Goal: Information Seeking & Learning: Compare options

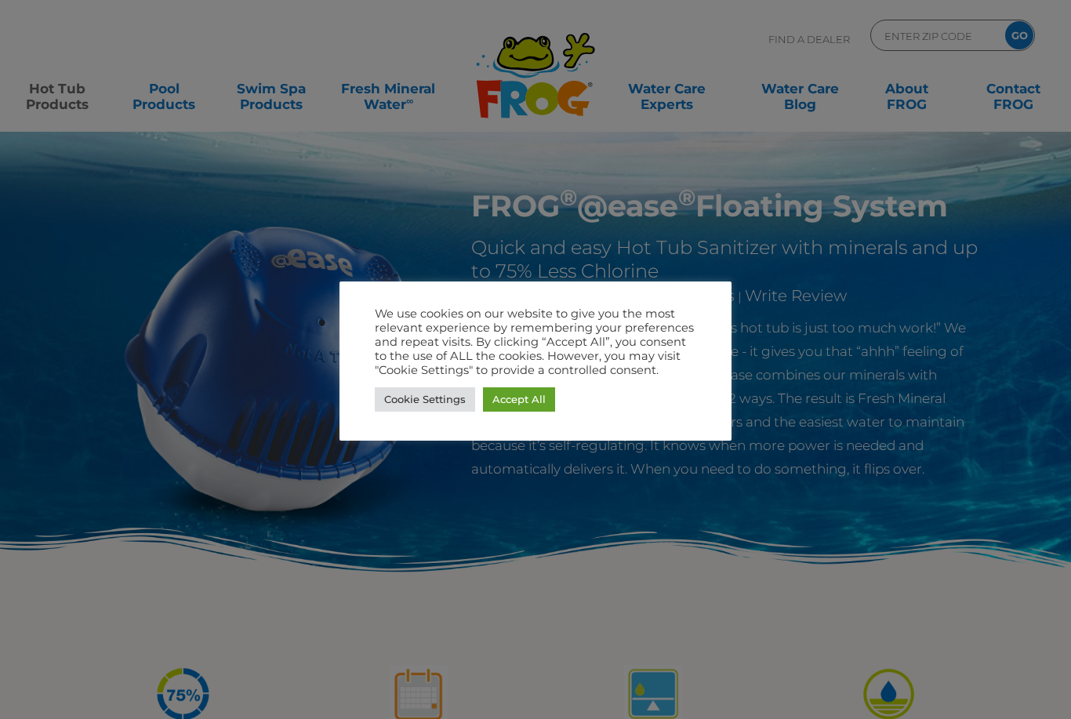
click at [516, 405] on link "Accept All" at bounding box center [519, 399] width 72 height 24
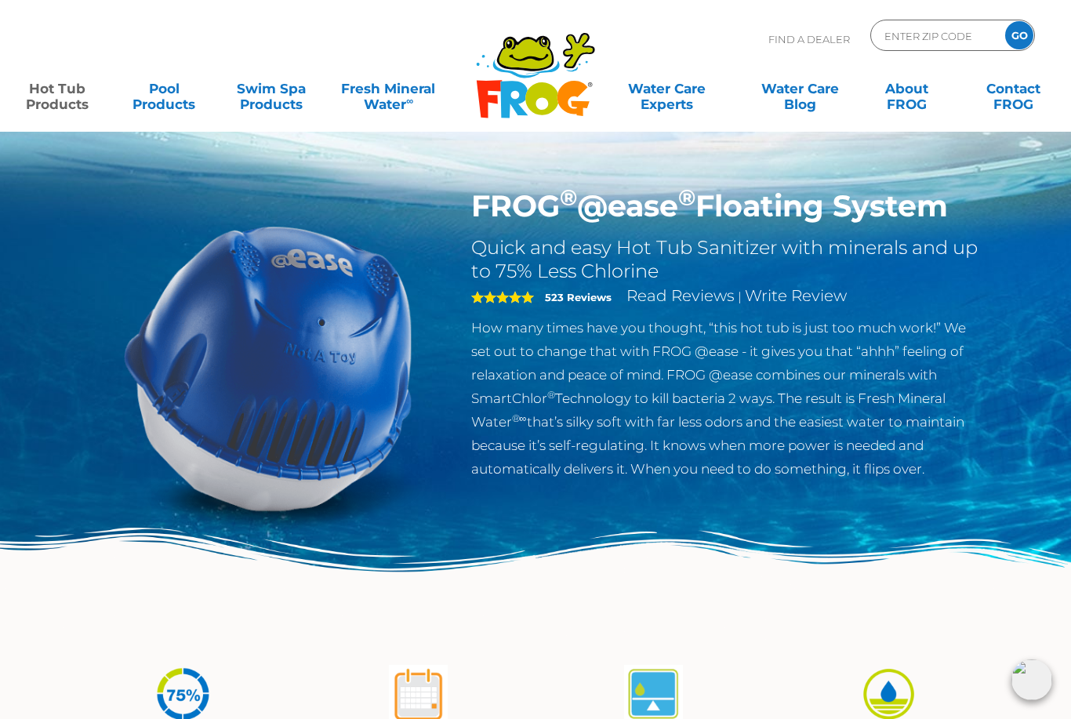
click at [63, 104] on link "Hot Tub Products" at bounding box center [57, 88] width 83 height 31
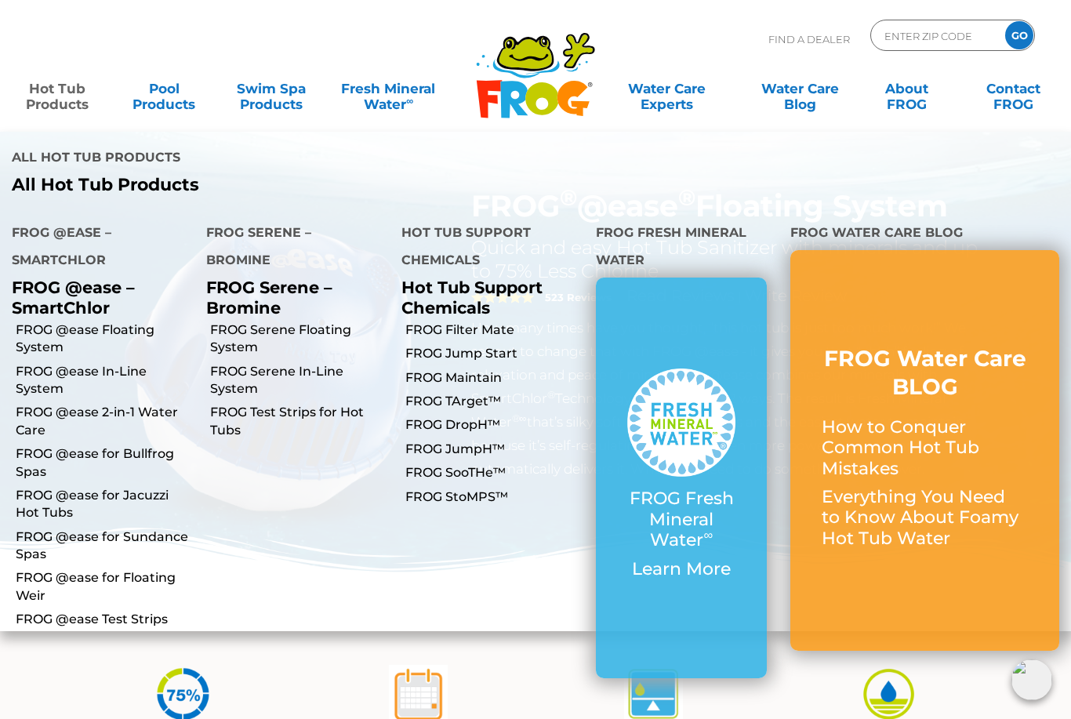
click at [536, 606] on img at bounding box center [535, 585] width 1071 height 117
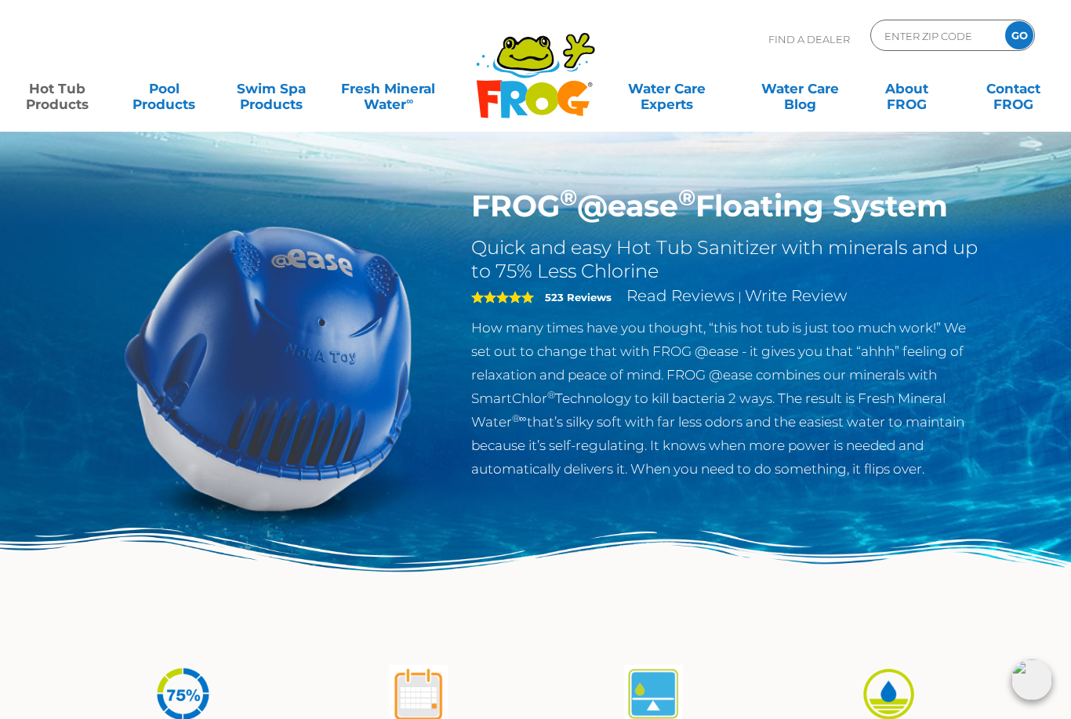
click at [56, 102] on link "Hot Tub Products" at bounding box center [57, 88] width 83 height 31
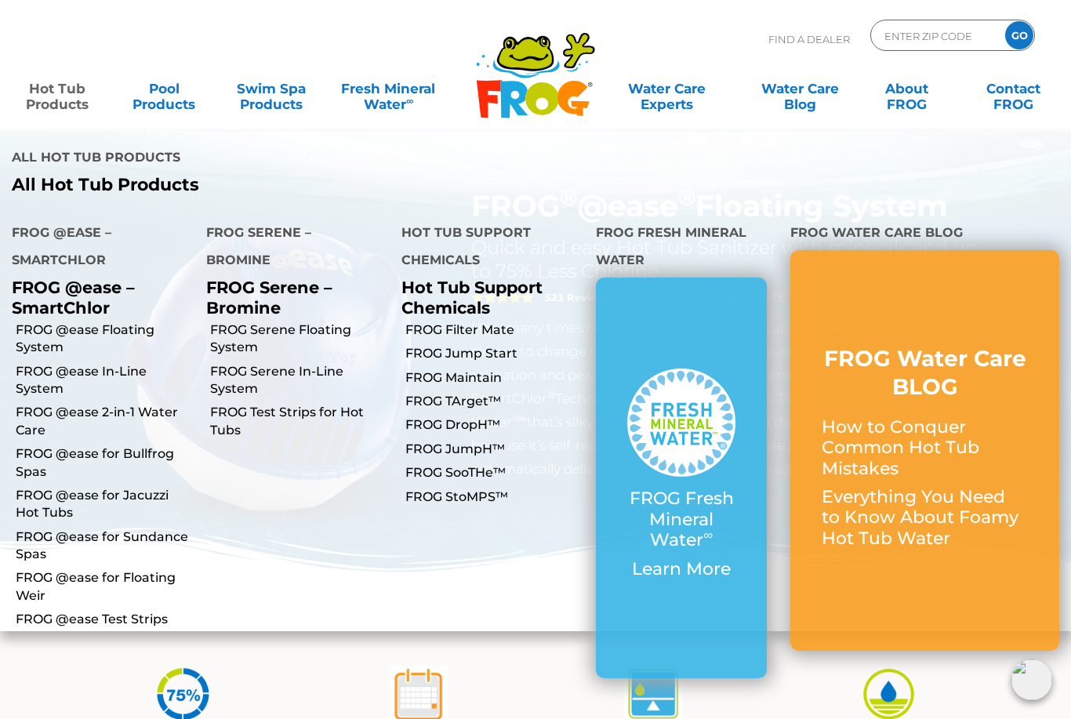
click at [132, 321] on link "FROG @ease Floating System" at bounding box center [105, 338] width 179 height 35
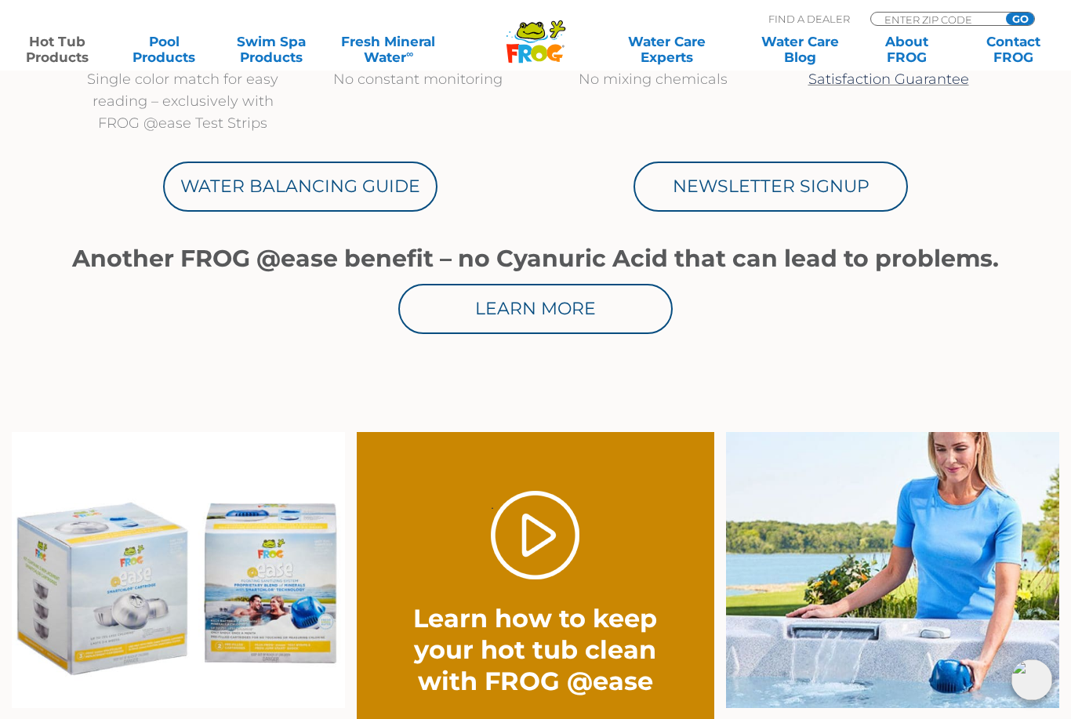
scroll to position [846, 0]
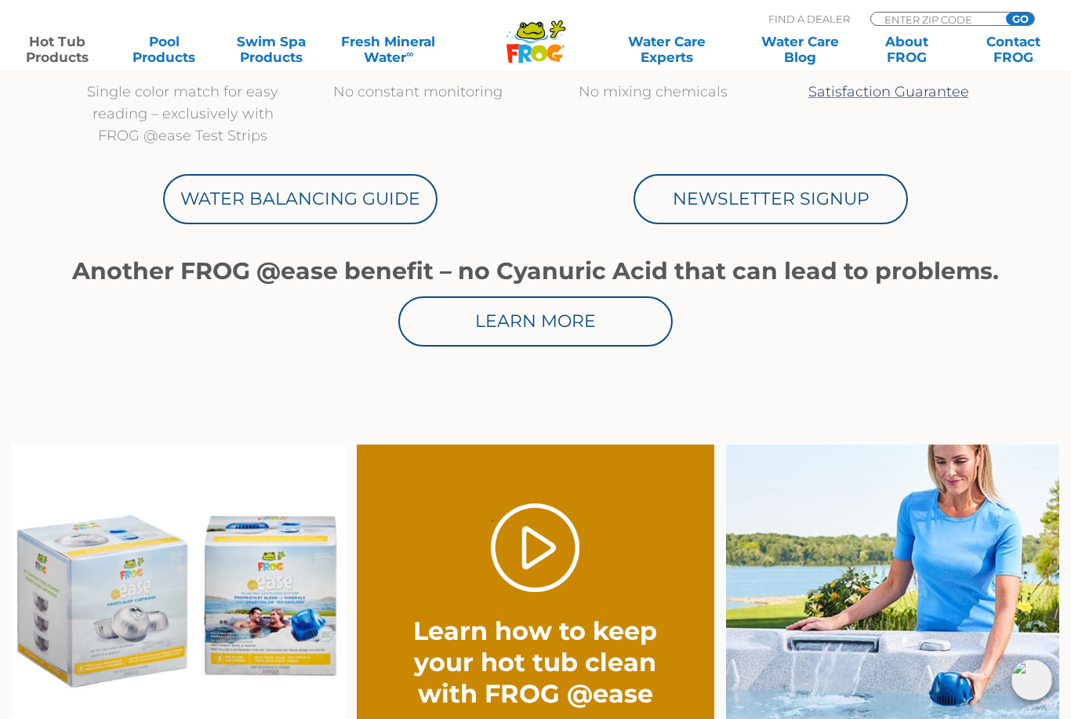
click at [55, 45] on link "Hot Tub Products" at bounding box center [57, 49] width 83 height 31
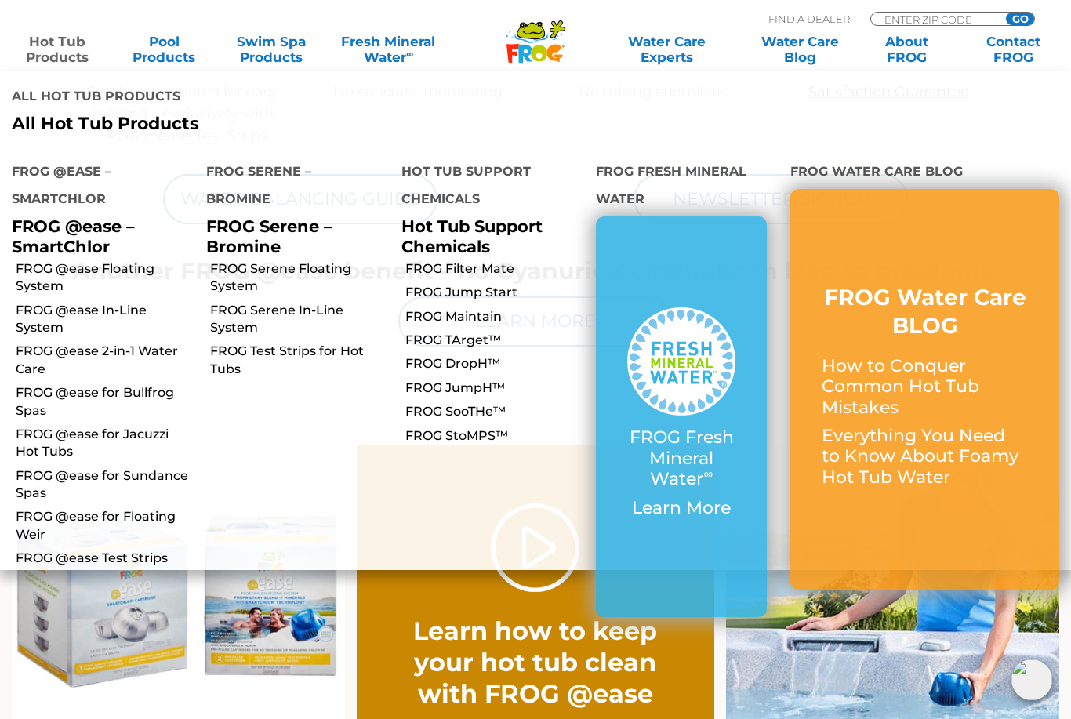
click at [48, 302] on link "FROG @ease In-Line System" at bounding box center [105, 319] width 179 height 35
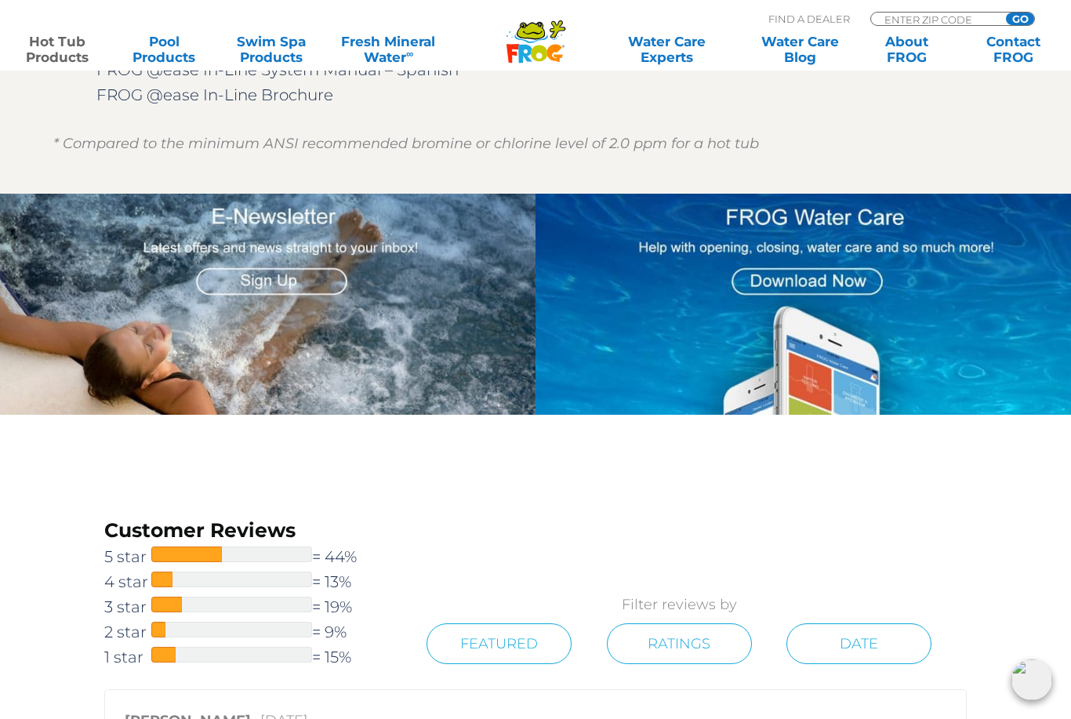
scroll to position [1907, 0]
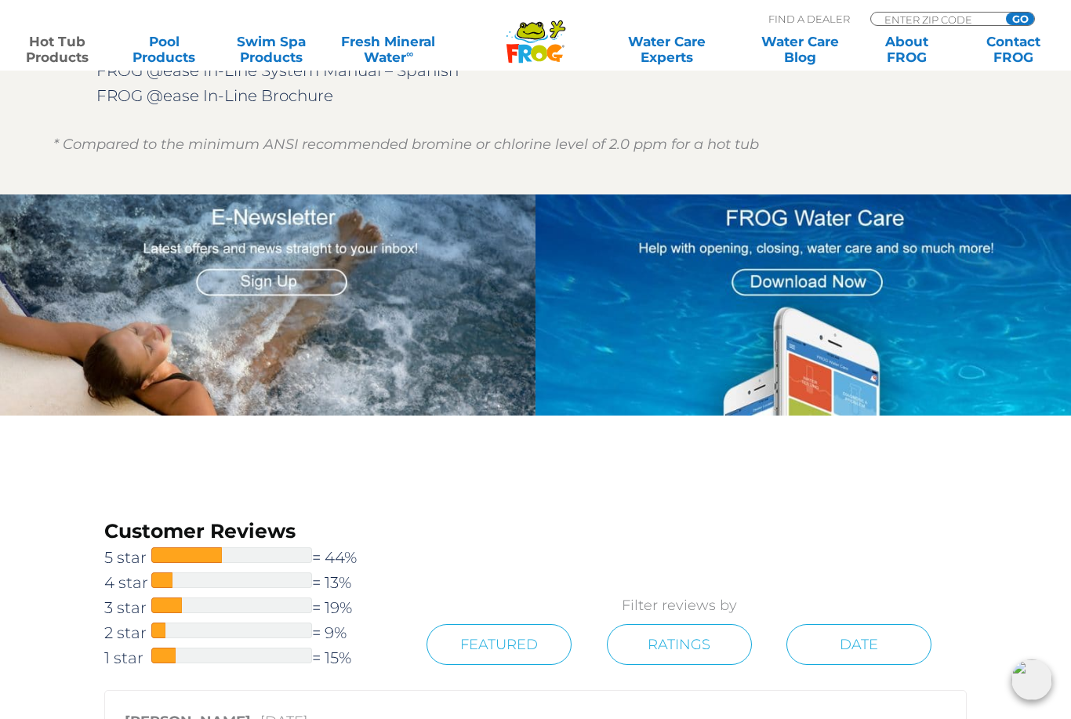
click at [78, 63] on link "Hot Tub Products" at bounding box center [57, 49] width 83 height 31
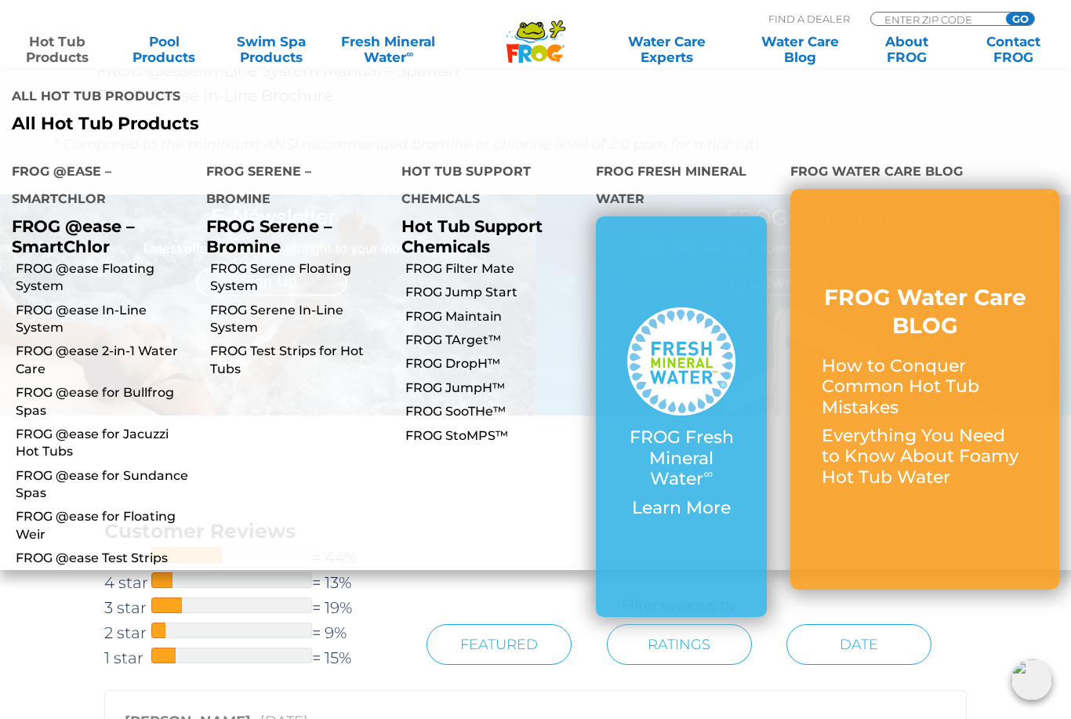
click at [136, 342] on link "FROG @ease 2-in-1 Water Care" at bounding box center [105, 359] width 179 height 35
